Goal: Find contact information

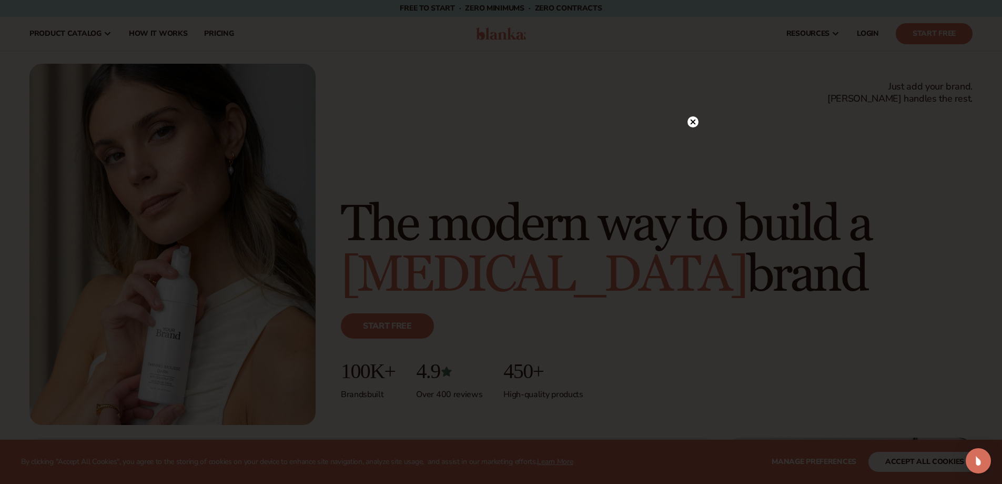
click at [692, 123] on icon at bounding box center [692, 121] width 5 height 5
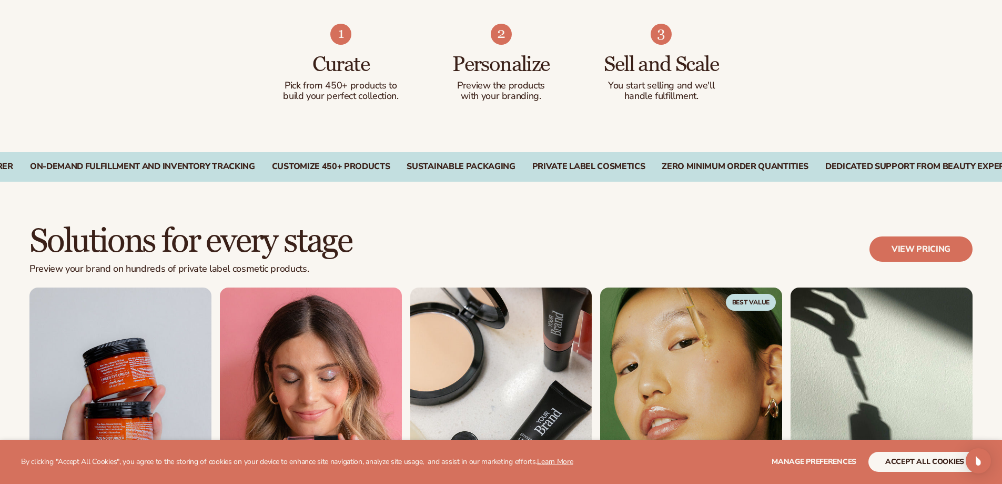
scroll to position [1052, 0]
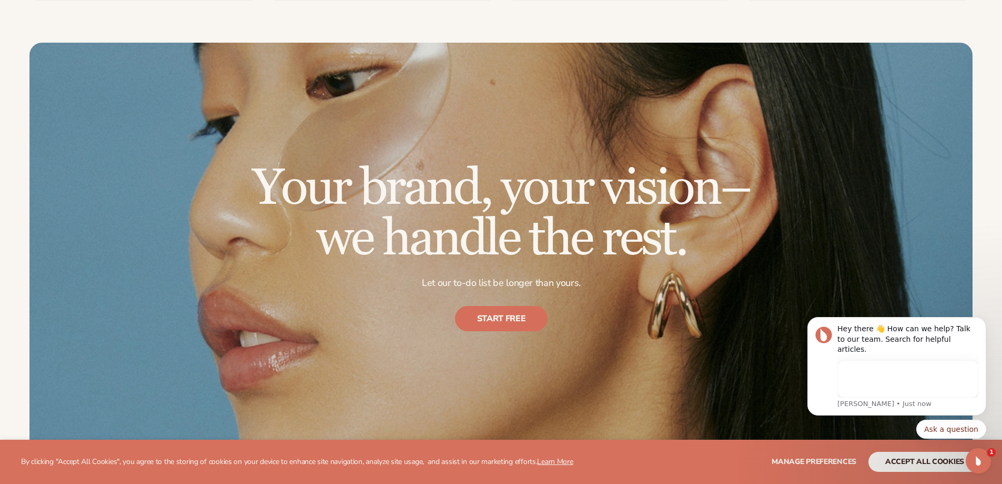
scroll to position [5135, 0]
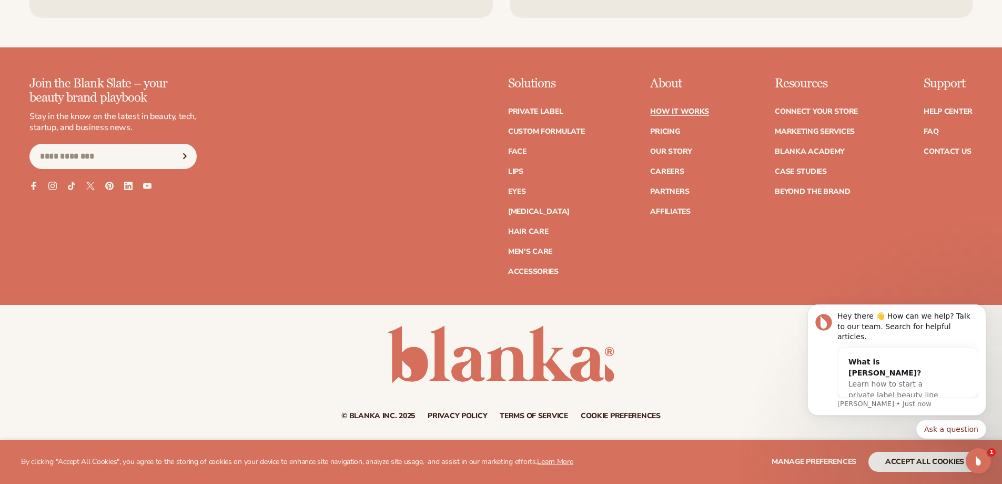
click at [677, 108] on link "How It Works" at bounding box center [679, 111] width 59 height 7
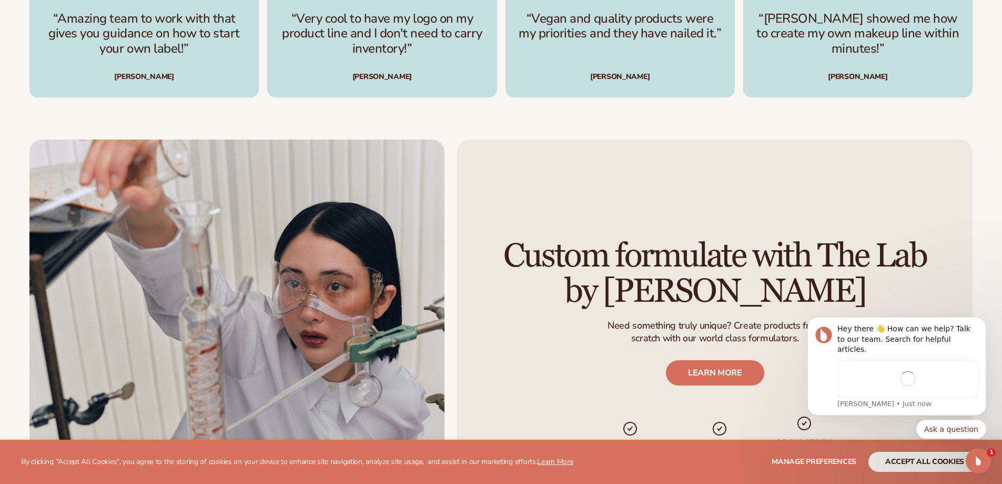
scroll to position [3121, 0]
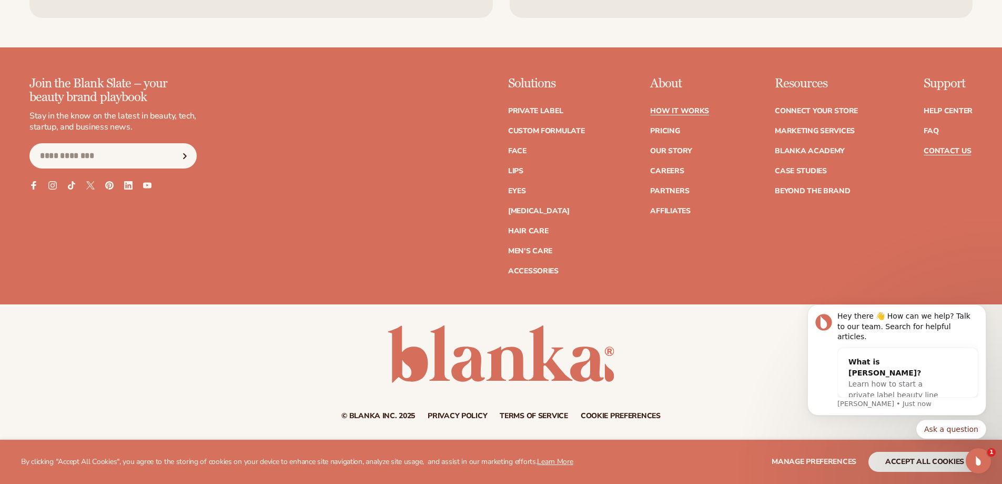
click at [956, 147] on link "Contact Us" at bounding box center [947, 150] width 47 height 7
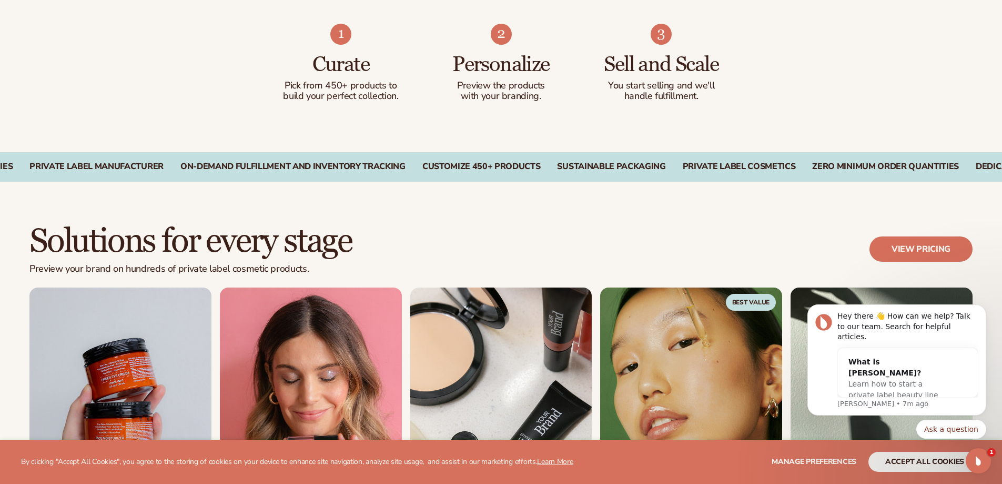
scroll to position [1000, 0]
